Goal: Transaction & Acquisition: Obtain resource

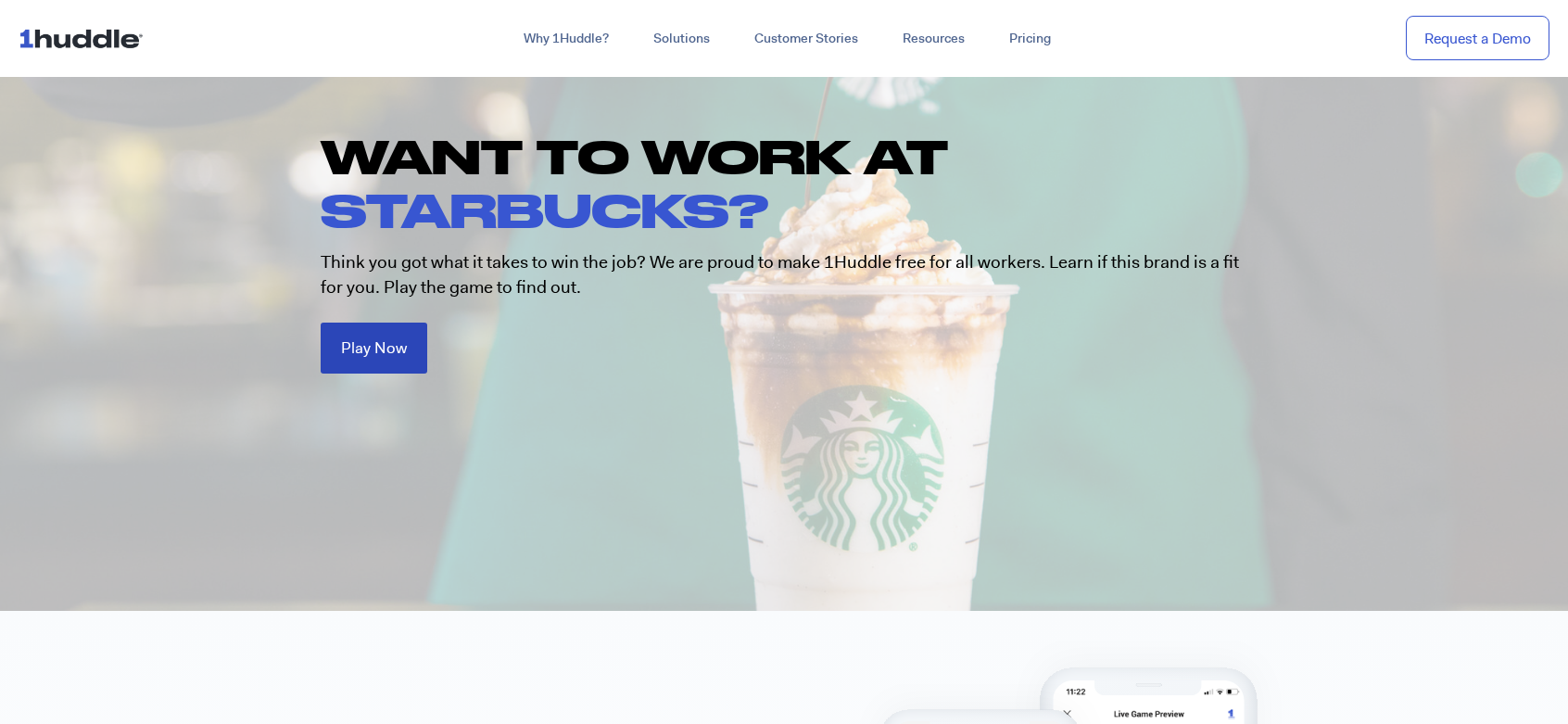
scroll to position [185, 0]
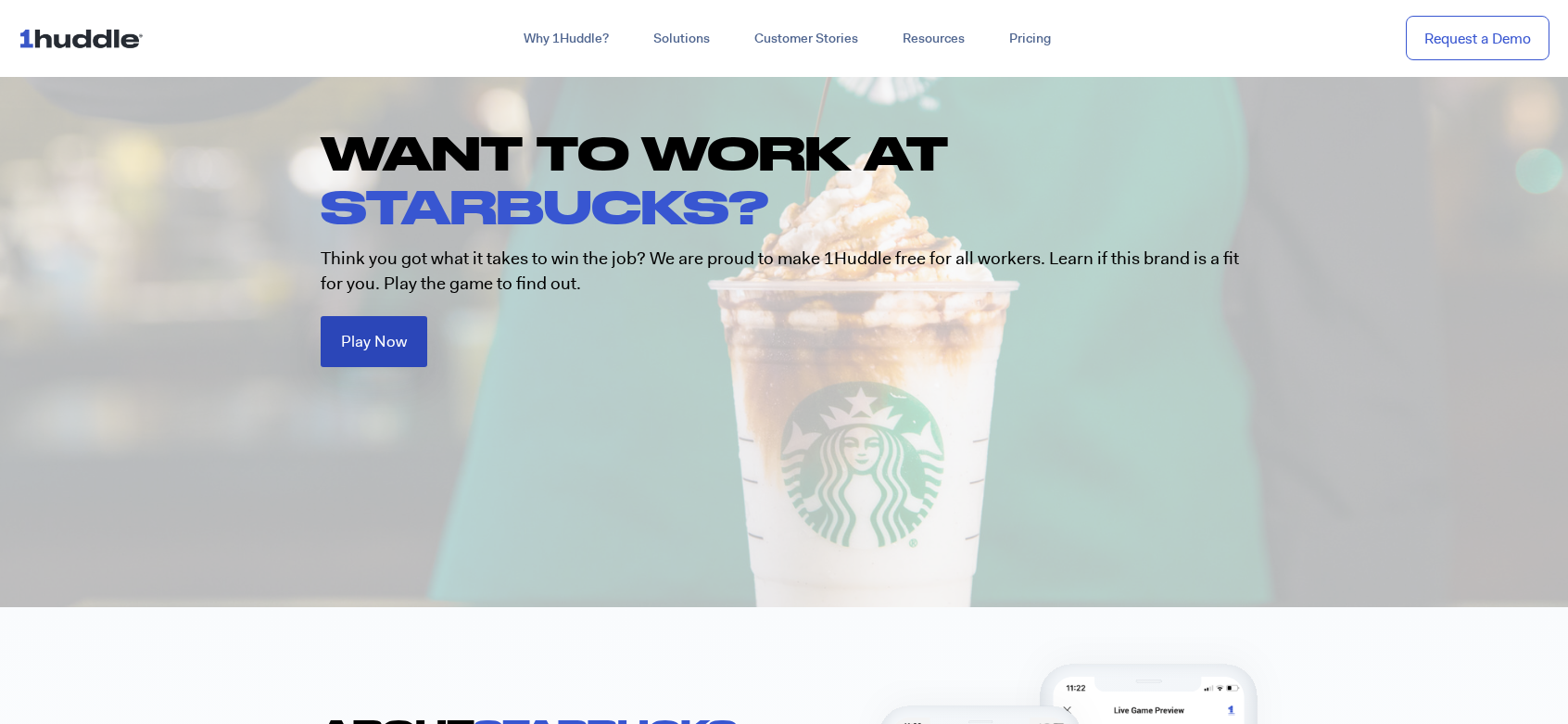
click at [347, 345] on span "Play Now" at bounding box center [374, 342] width 65 height 16
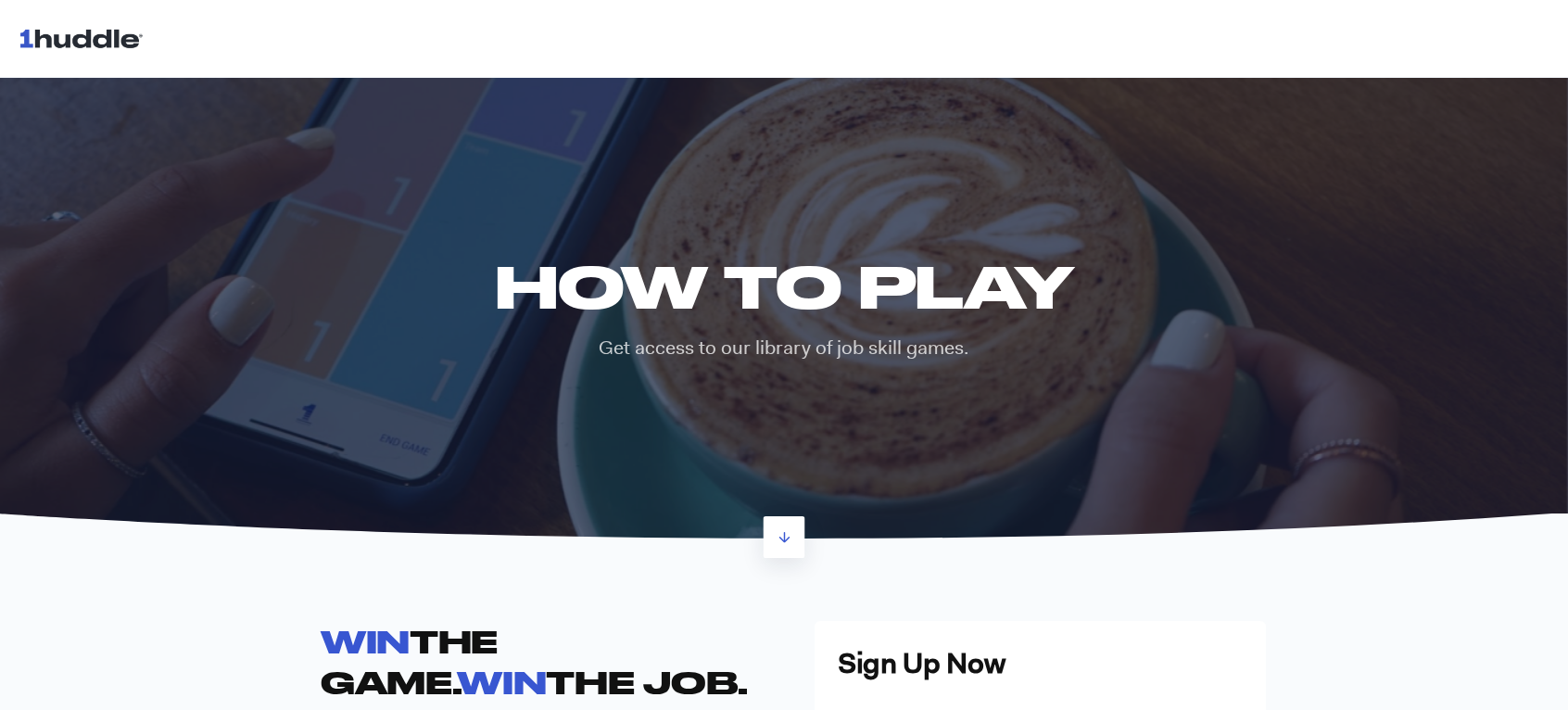
click at [481, 340] on p "Get access to our library of job skill games." at bounding box center [783, 348] width 605 height 27
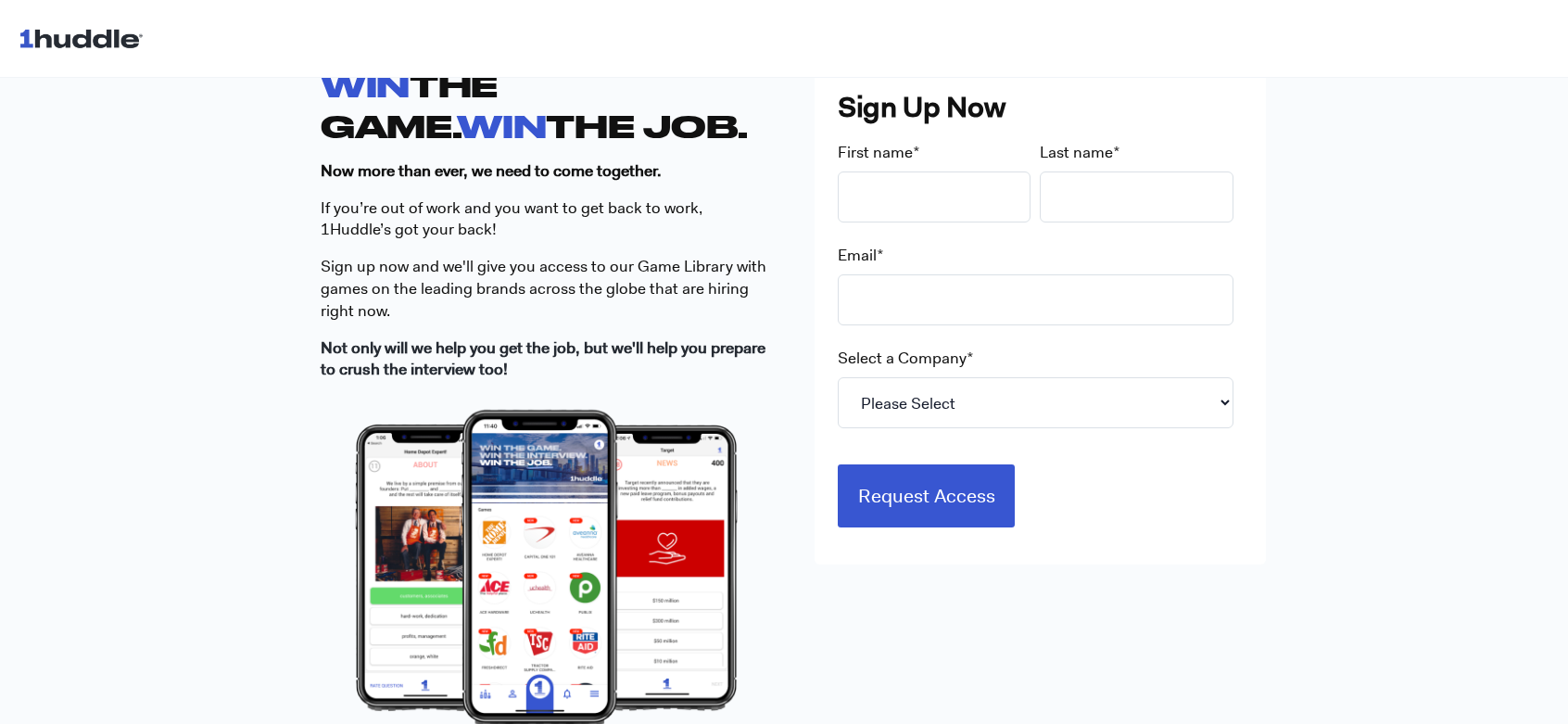
scroll to position [927, 0]
